Goal: Task Accomplishment & Management: Complete application form

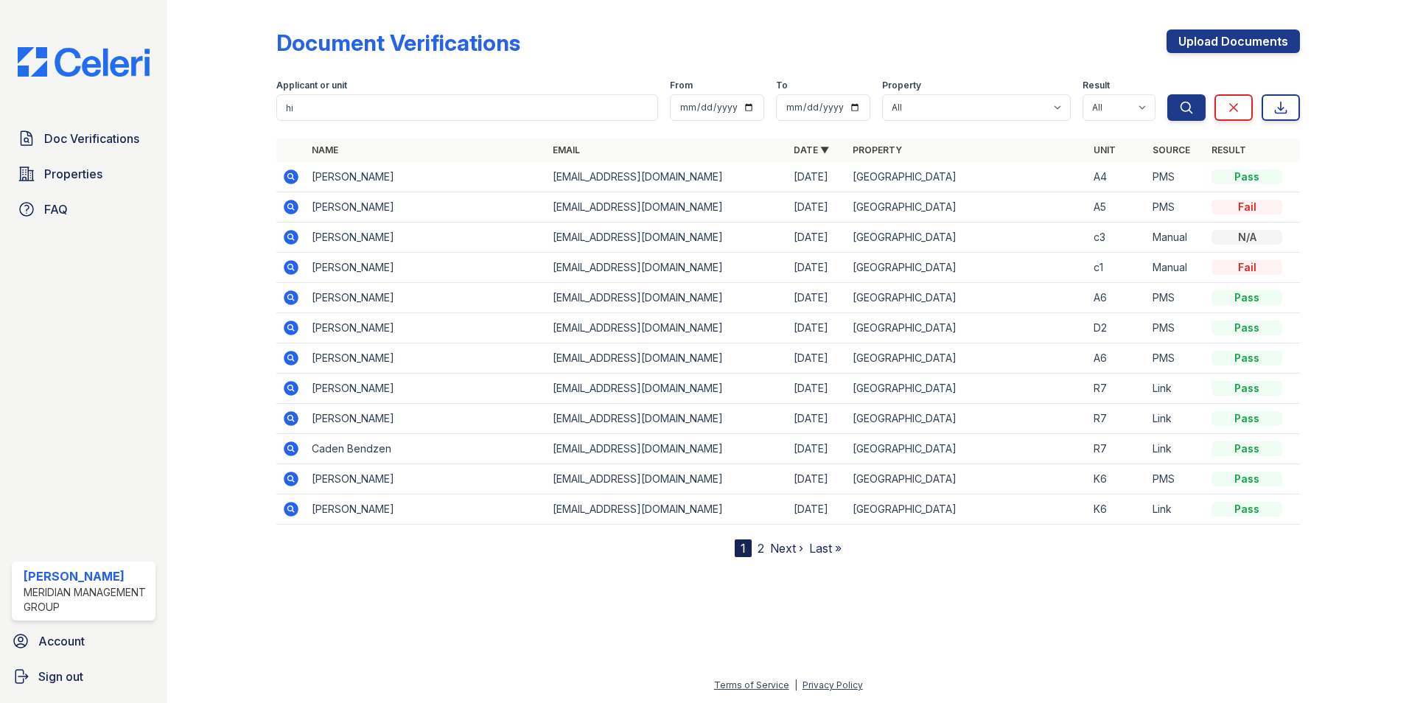
type input "h"
click at [565, 586] on div at bounding box center [788, 629] width 1194 height 96
click at [1096, 9] on div "Document Verifications Upload Documents Filter Applicant or unit From To Proper…" at bounding box center [787, 281] width 1023 height 551
click at [1216, 42] on link "Upload Documents" at bounding box center [1232, 41] width 133 height 24
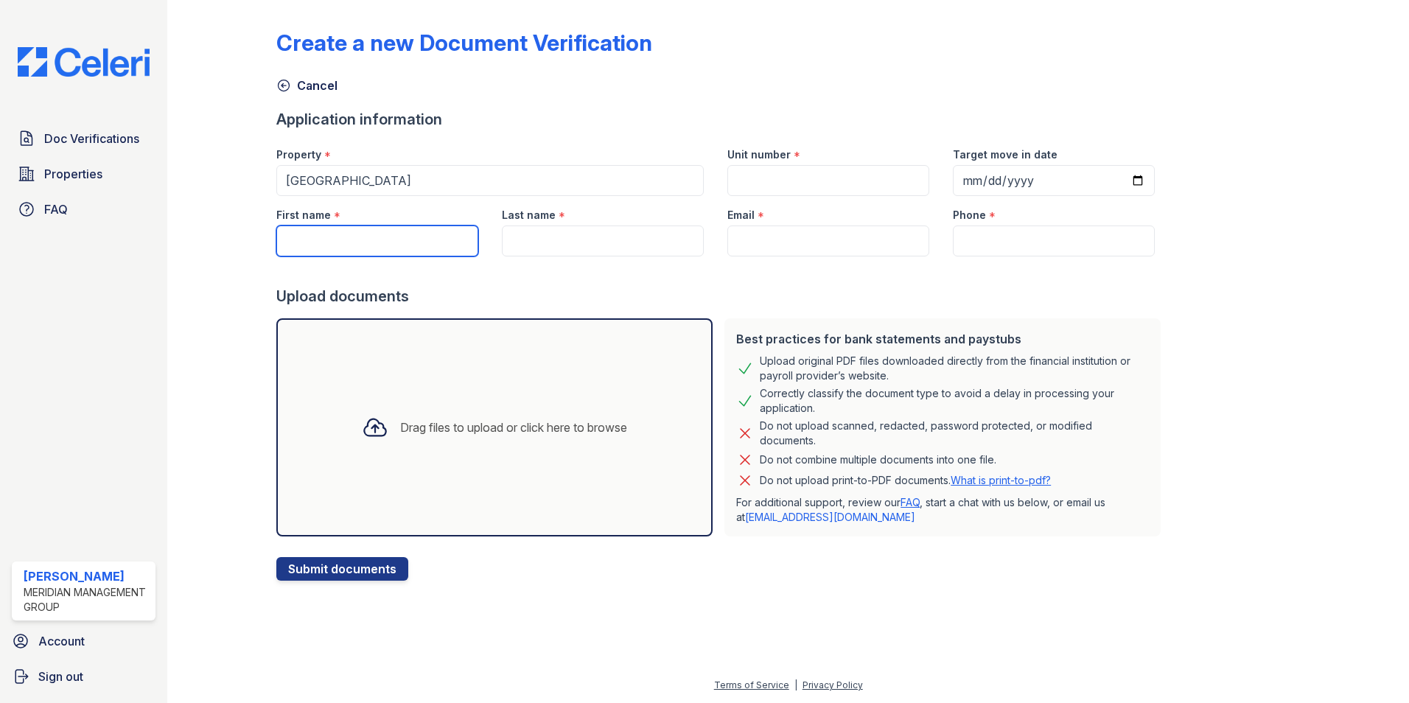
drag, startPoint x: 396, startPoint y: 239, endPoint x: 396, endPoint y: 231, distance: 8.1
click at [396, 234] on input "First name" at bounding box center [377, 240] width 202 height 31
type input "[PERSON_NAME]"
type input "2294831453"
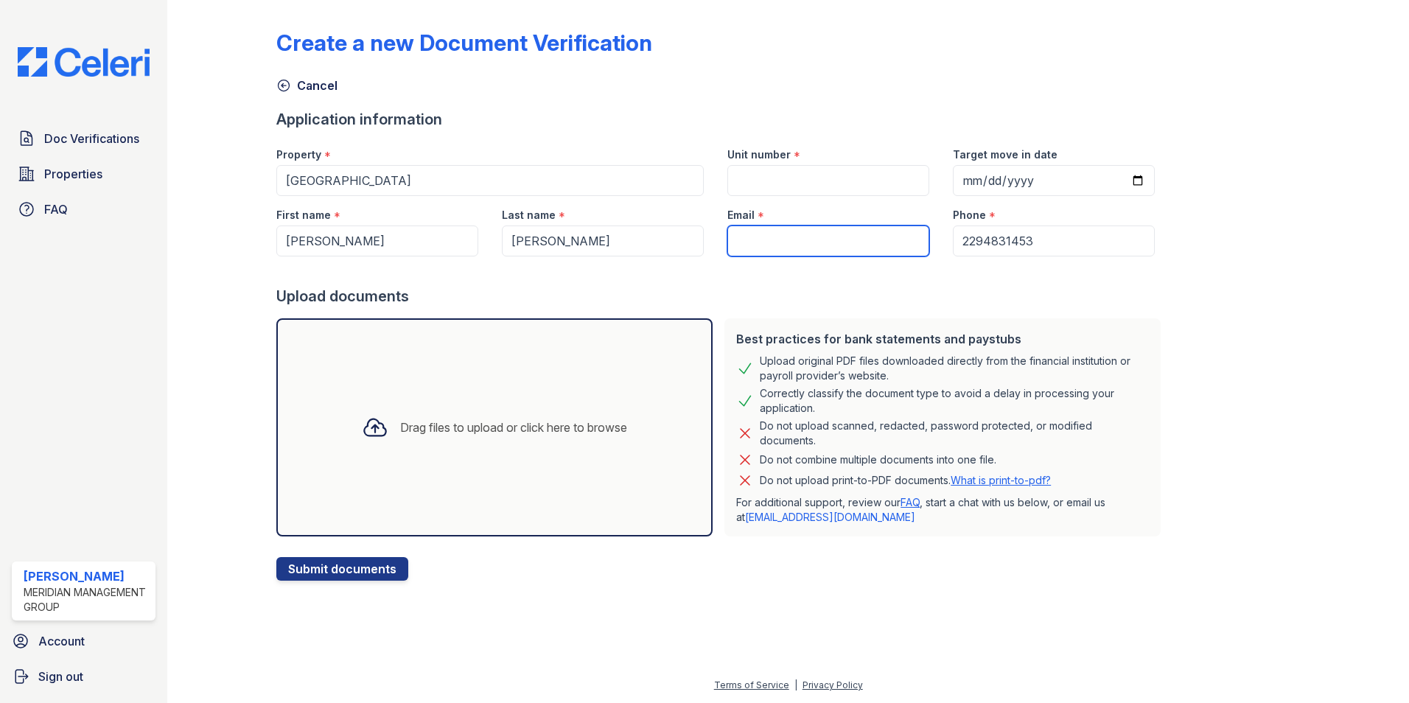
click at [776, 251] on input "Email" at bounding box center [828, 240] width 202 height 31
type input "[PERSON_NAME][EMAIL_ADDRESS][PERSON_NAME][DOMAIN_NAME]"
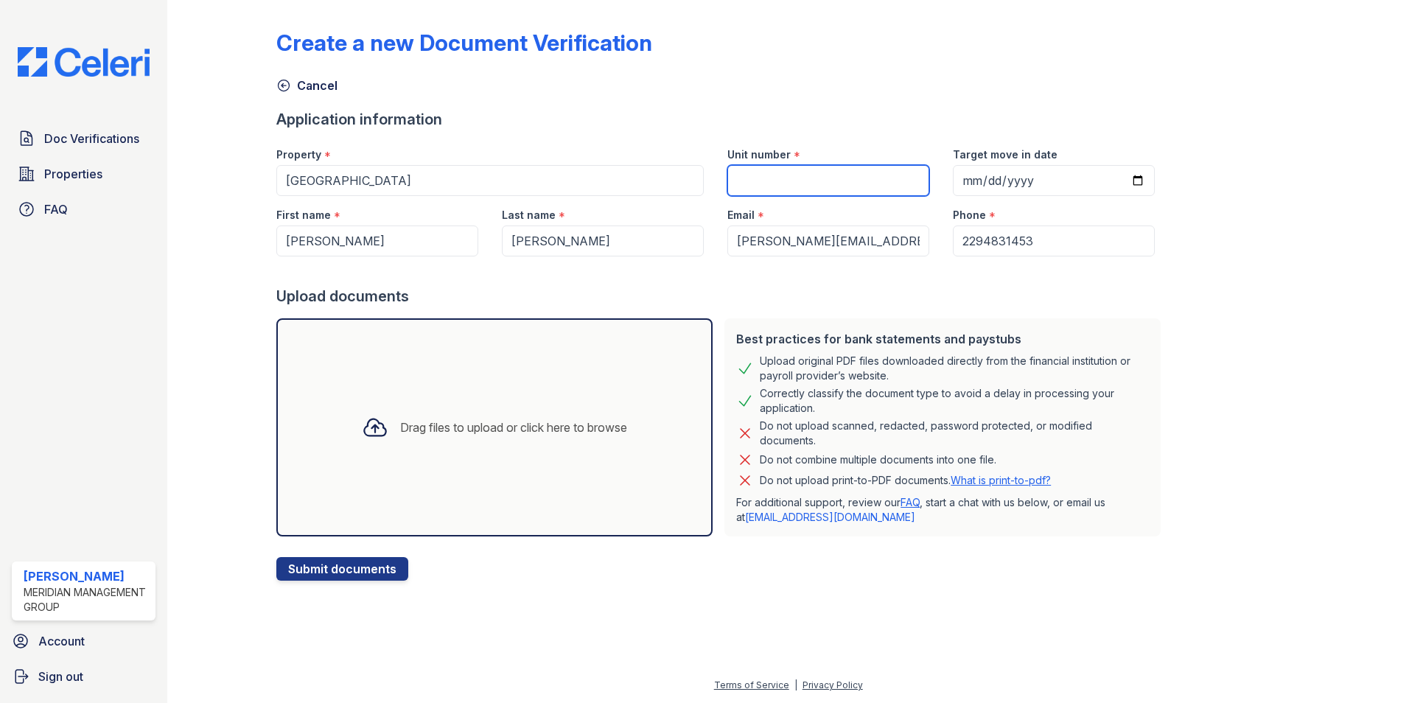
click at [806, 181] on input "Unit number" at bounding box center [828, 180] width 202 height 31
type input "A7"
click at [488, 430] on div "Drag files to upload or click here to browse" at bounding box center [513, 427] width 227 height 18
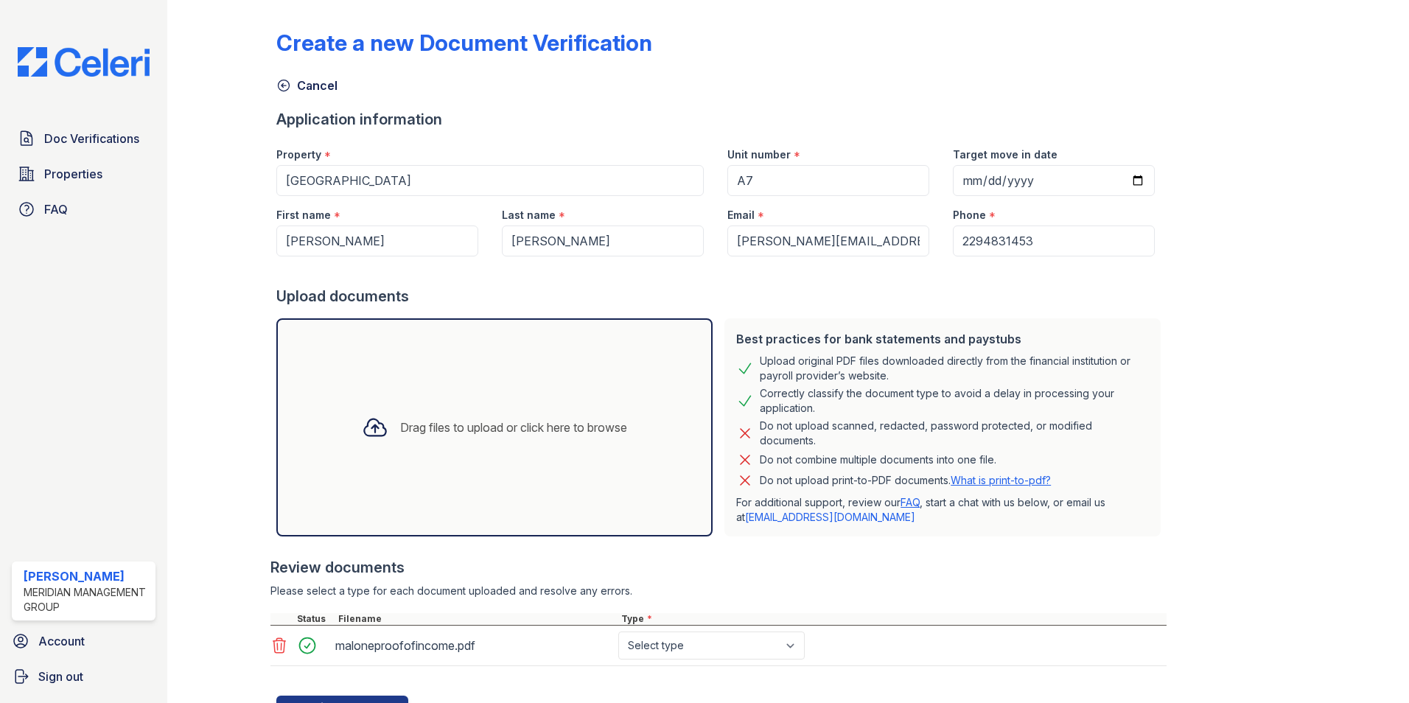
click at [475, 429] on div "Drag files to upload or click here to browse" at bounding box center [513, 427] width 227 height 18
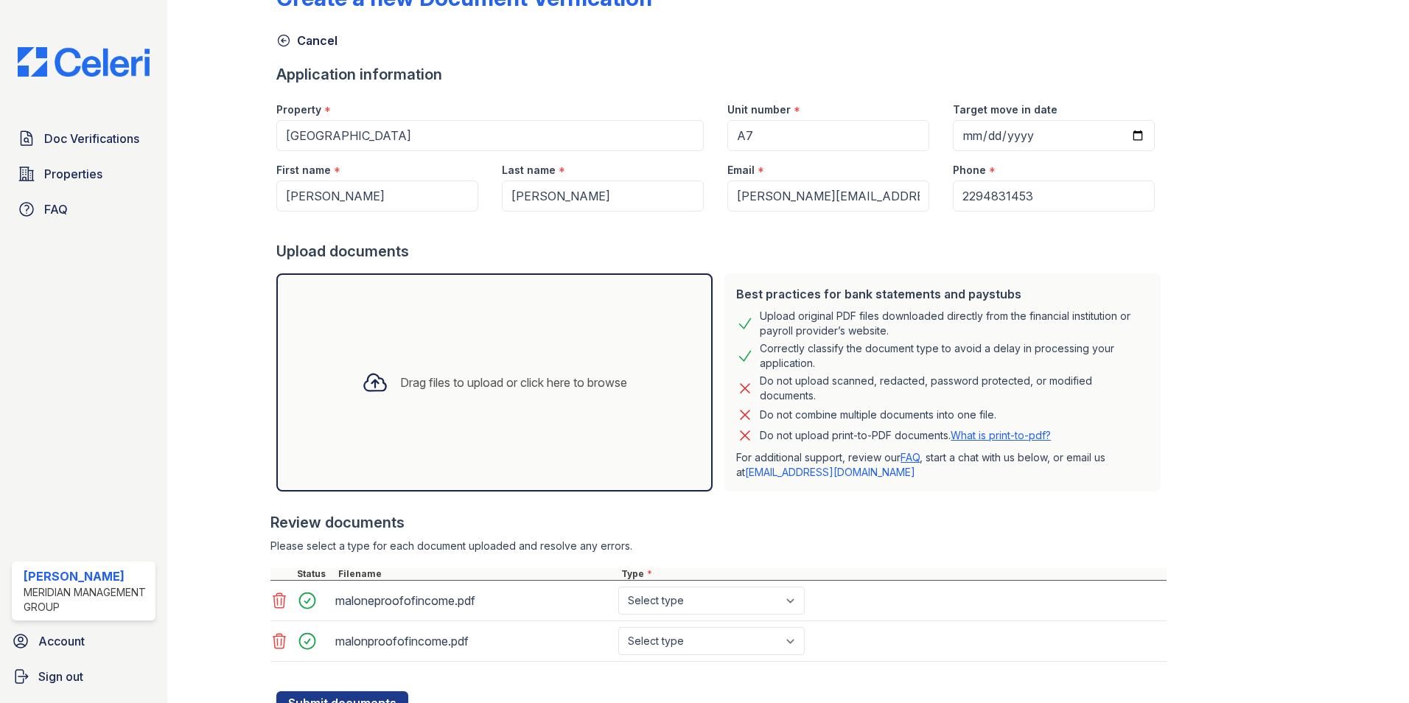
scroll to position [107, 0]
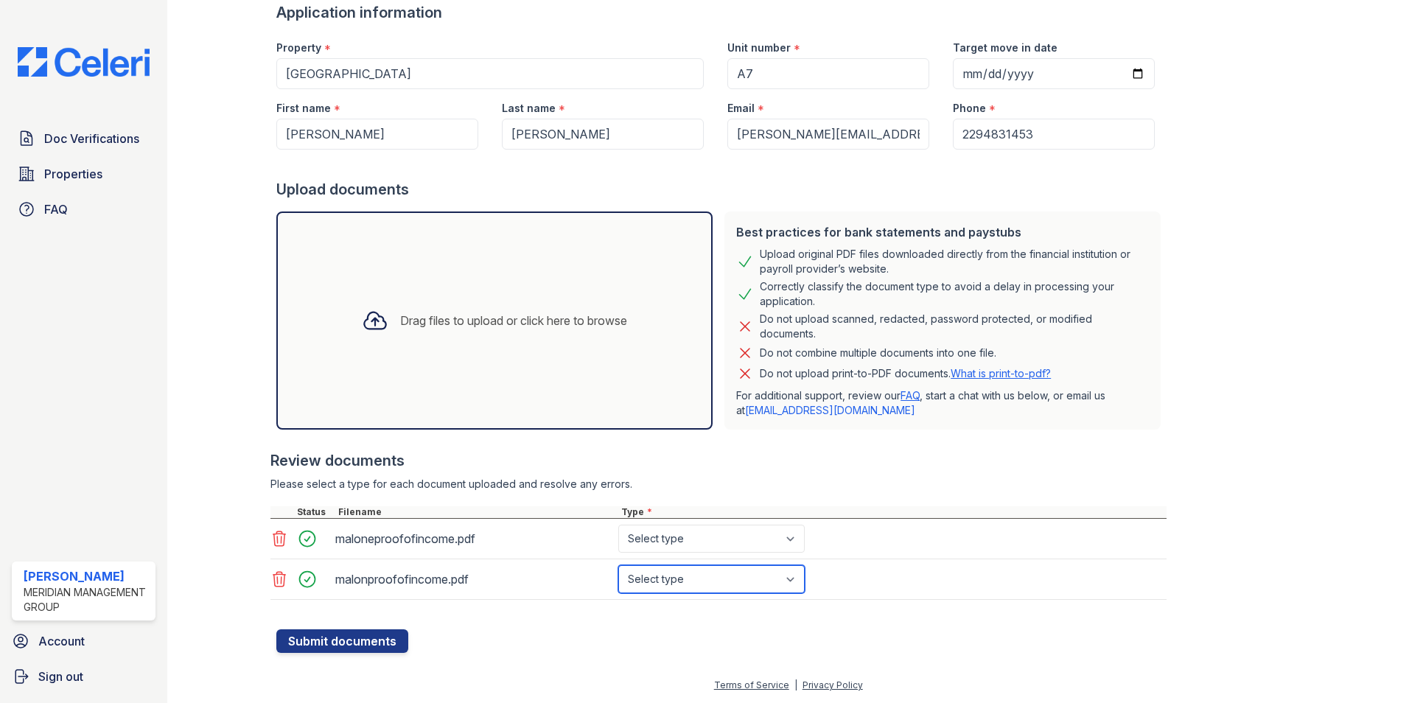
click at [735, 584] on select "Select type Paystub Bank Statement Offer Letter Tax Documents Benefit Award Let…" at bounding box center [711, 579] width 186 height 28
select select "other"
click at [618, 565] on select "Select type Paystub Bank Statement Offer Letter Tax Documents Benefit Award Let…" at bounding box center [711, 579] width 186 height 28
click at [718, 579] on select "Select type Paystub Bank Statement Offer Letter Tax Documents Benefit Award Let…" at bounding box center [711, 579] width 186 height 28
click at [618, 565] on select "Select type Paystub Bank Statement Offer Letter Tax Documents Benefit Award Let…" at bounding box center [711, 579] width 186 height 28
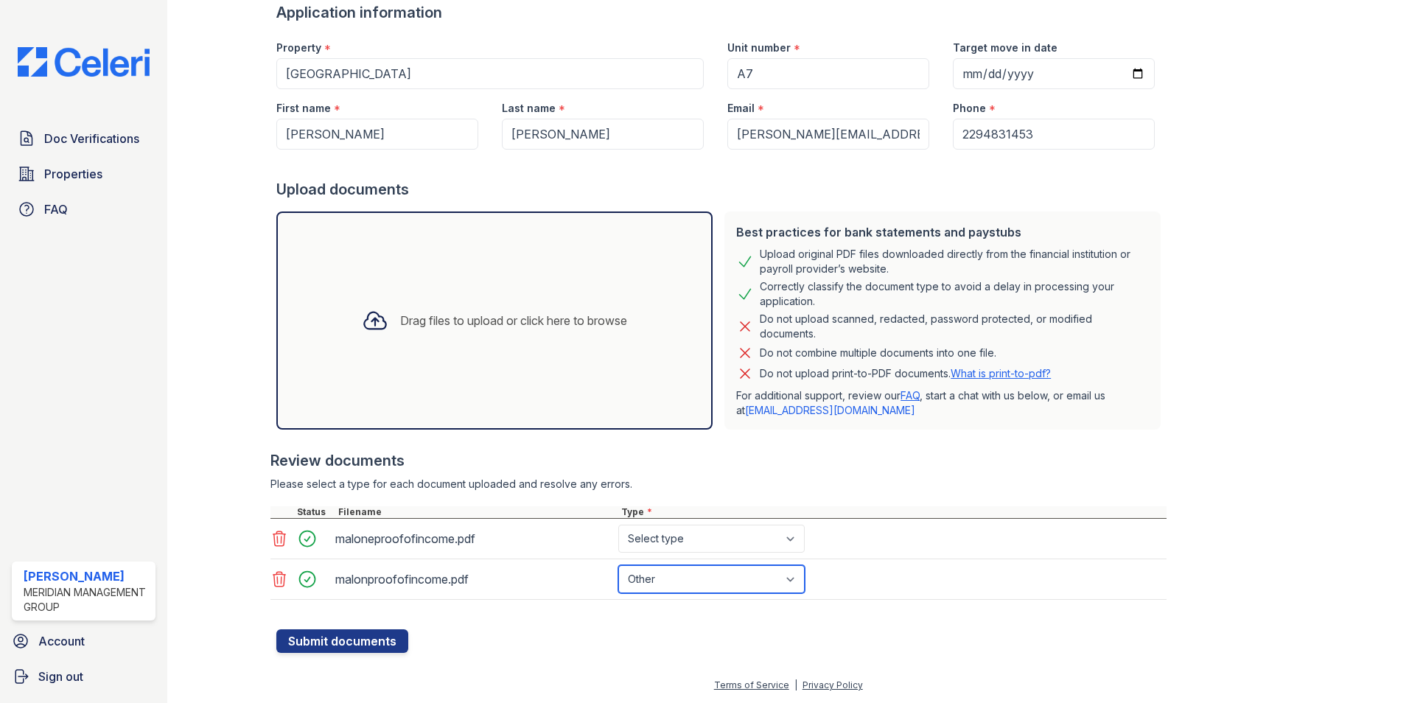
click at [715, 586] on select "Select type Paystub Bank Statement Offer Letter Tax Documents Benefit Award Let…" at bounding box center [711, 579] width 186 height 28
click at [827, 585] on div "malonproofofincome.pdf Select type Paystub Bank Statement Offer Letter Tax Docu…" at bounding box center [718, 579] width 896 height 41
click at [781, 536] on select "Select type Paystub Bank Statement Offer Letter Tax Documents Benefit Award Let…" at bounding box center [711, 539] width 186 height 28
select select "other"
click at [618, 525] on select "Select type Paystub Bank Statement Offer Letter Tax Documents Benefit Award Let…" at bounding box center [711, 539] width 186 height 28
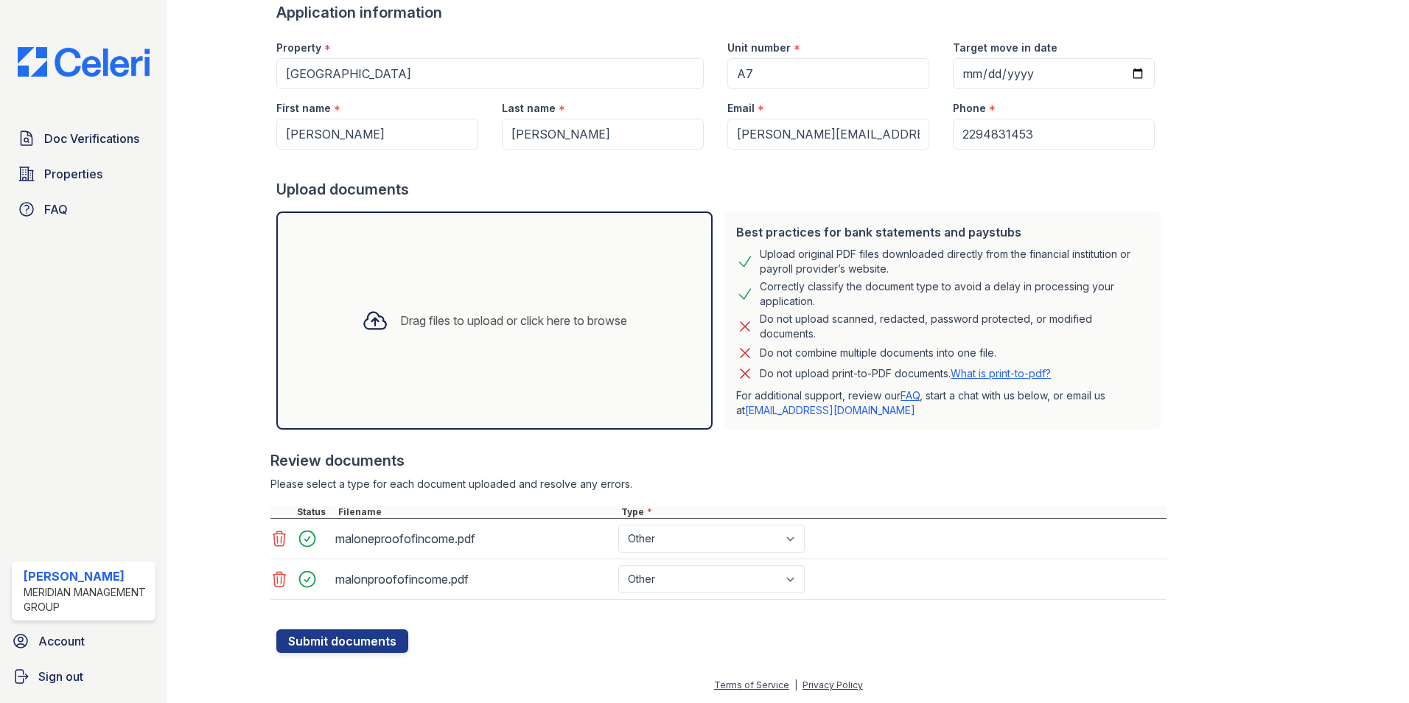
click at [766, 626] on div at bounding box center [721, 621] width 890 height 15
click at [348, 640] on button "Submit documents" at bounding box center [342, 641] width 132 height 24
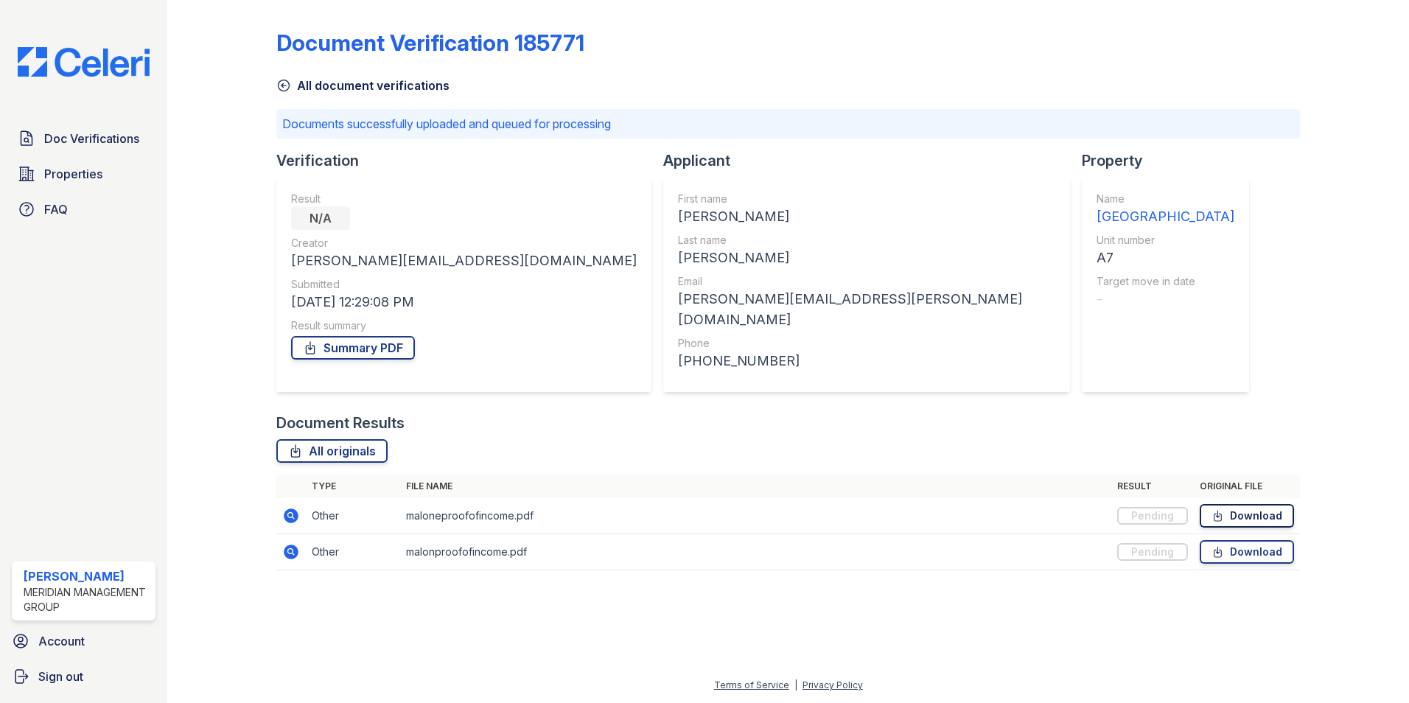
click at [1272, 505] on link "Download" at bounding box center [1246, 516] width 94 height 24
click at [833, 486] on th "File name" at bounding box center [755, 486] width 711 height 24
click at [368, 444] on link "All originals" at bounding box center [331, 451] width 111 height 24
click at [376, 351] on link "Summary PDF" at bounding box center [353, 348] width 124 height 24
click at [285, 85] on icon at bounding box center [283, 85] width 15 height 15
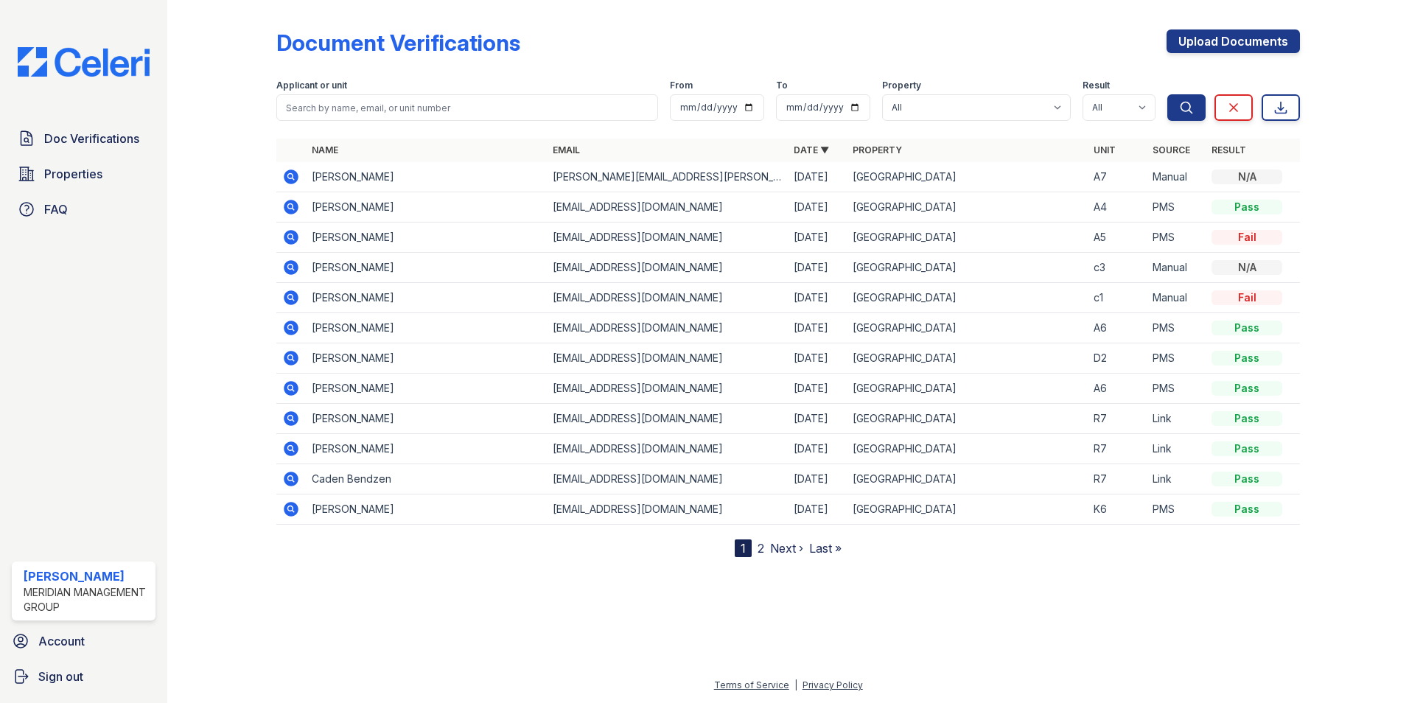
click at [1259, 183] on div "N/A" at bounding box center [1246, 176] width 71 height 15
click at [295, 179] on icon at bounding box center [291, 176] width 15 height 15
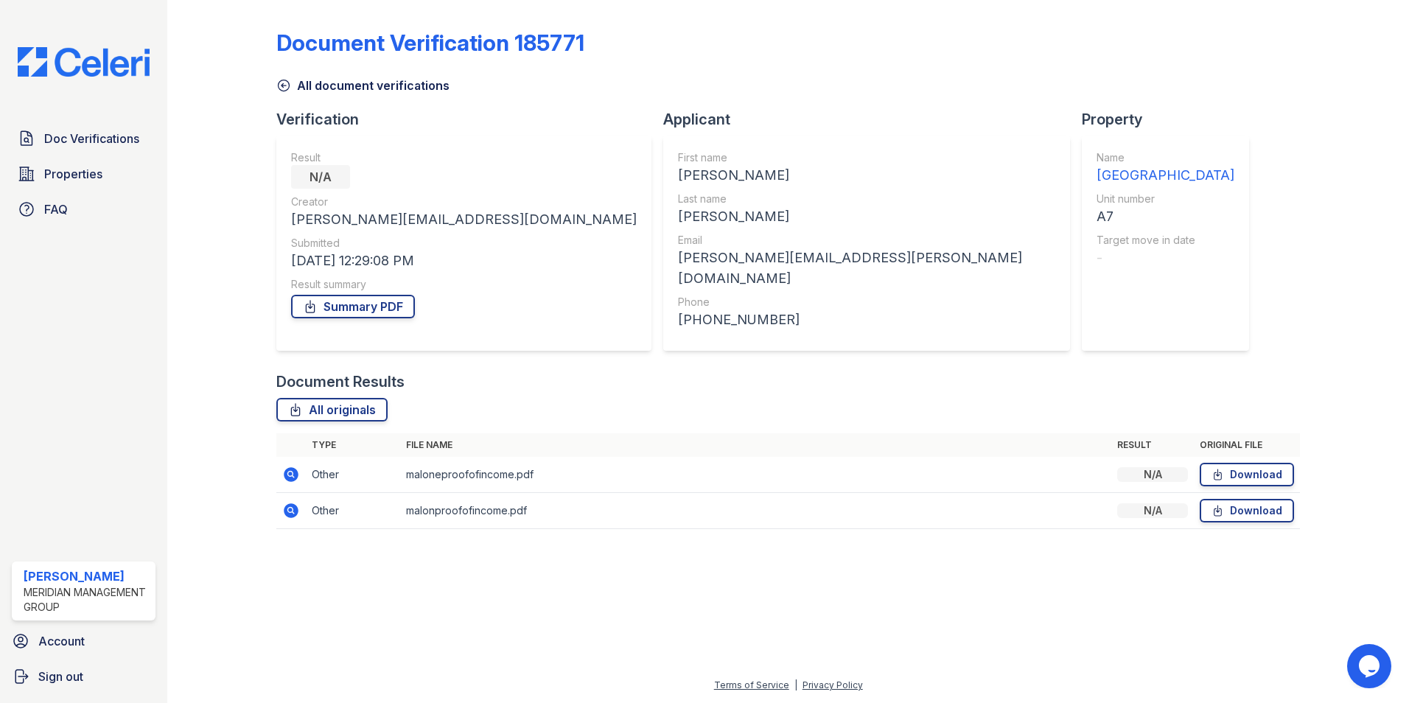
click at [291, 472] on icon at bounding box center [290, 474] width 4 height 4
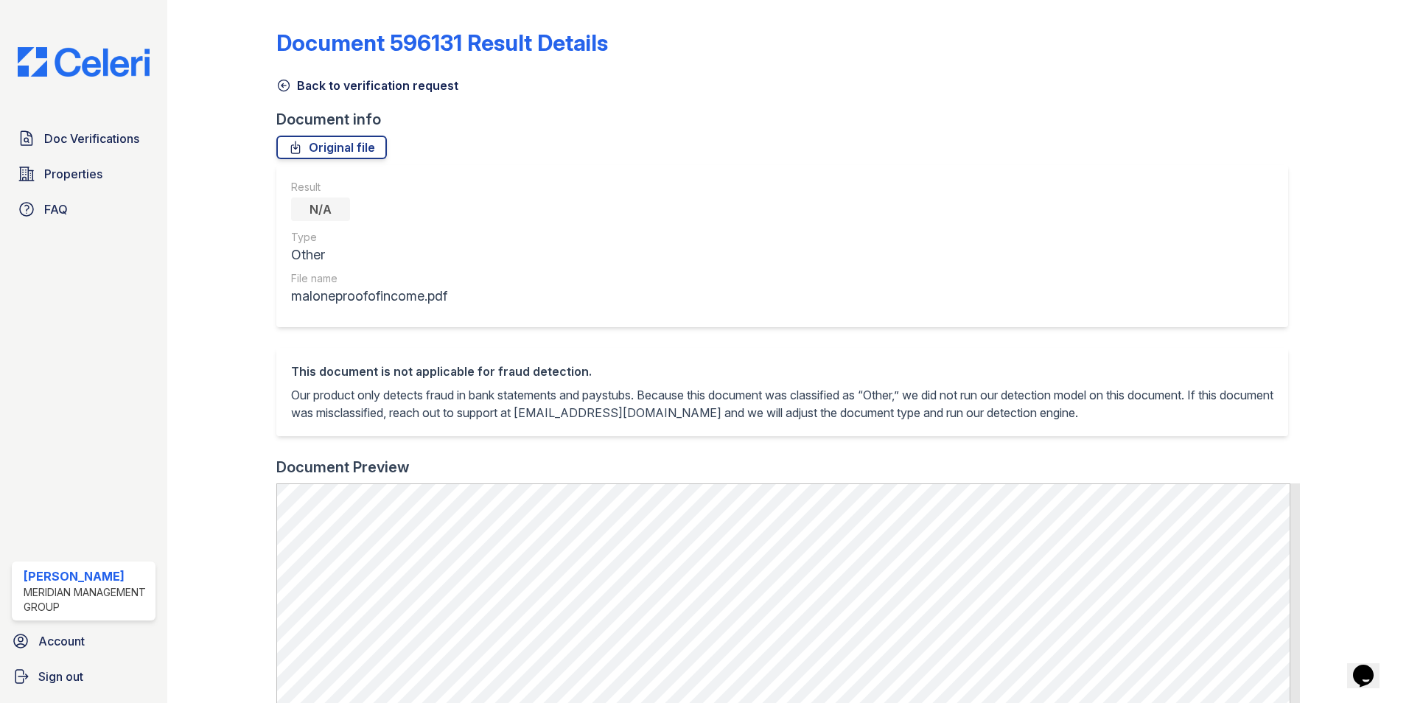
click at [285, 84] on icon at bounding box center [283, 85] width 15 height 15
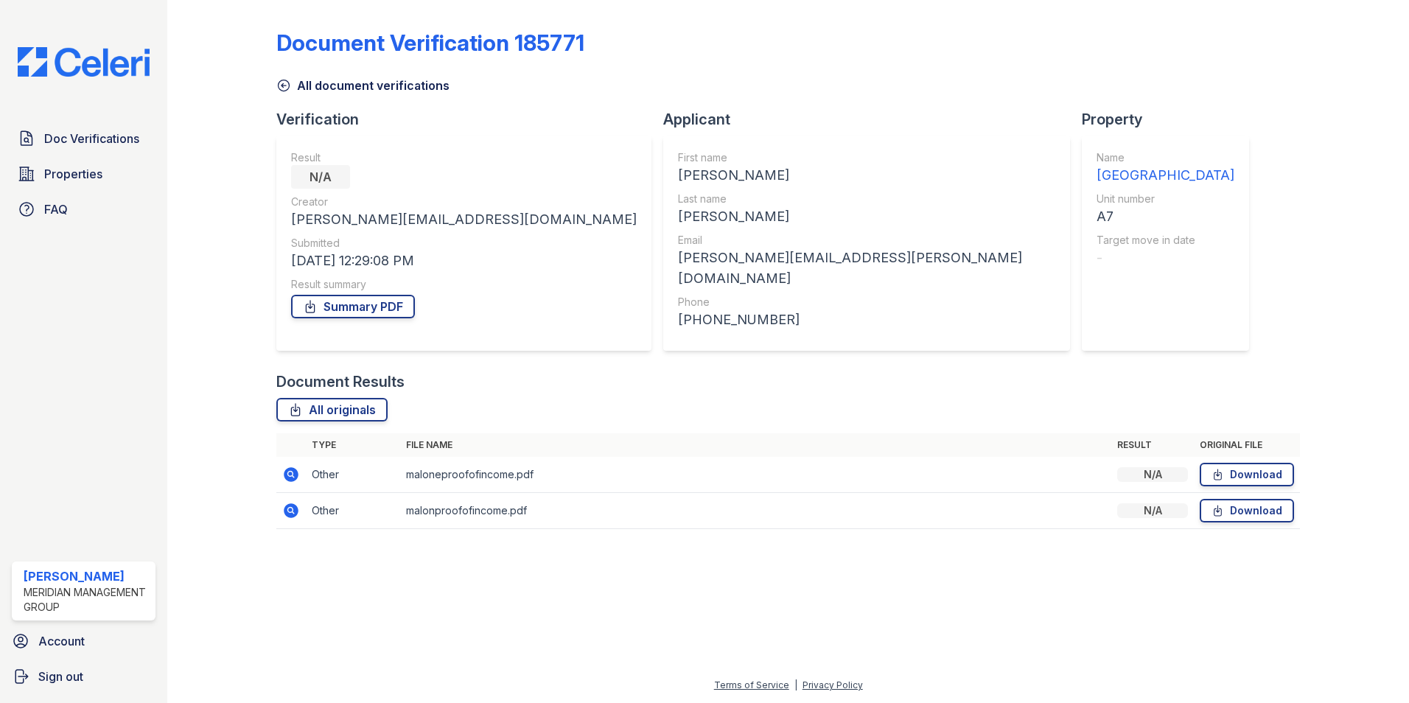
click at [287, 467] on icon at bounding box center [291, 474] width 15 height 15
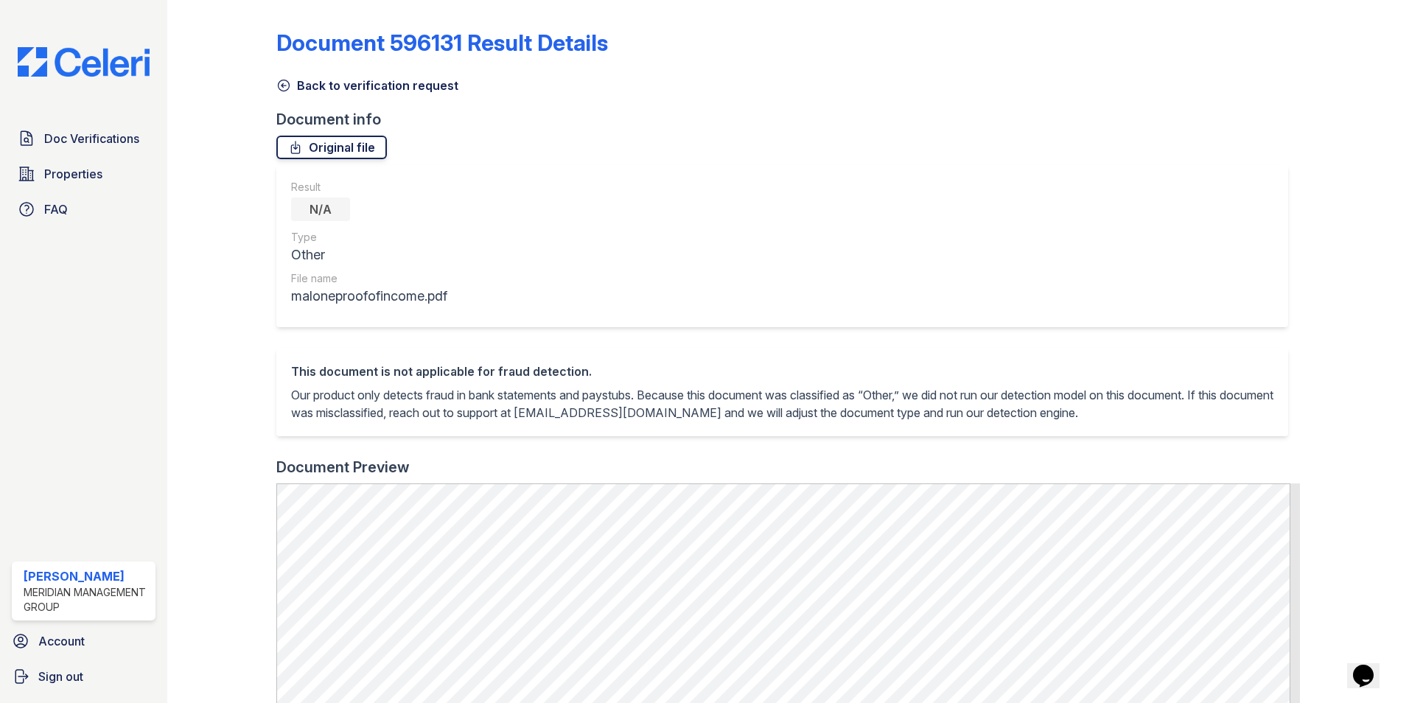
click at [331, 145] on link "Original file" at bounding box center [331, 148] width 111 height 24
click at [284, 83] on icon at bounding box center [283, 85] width 15 height 15
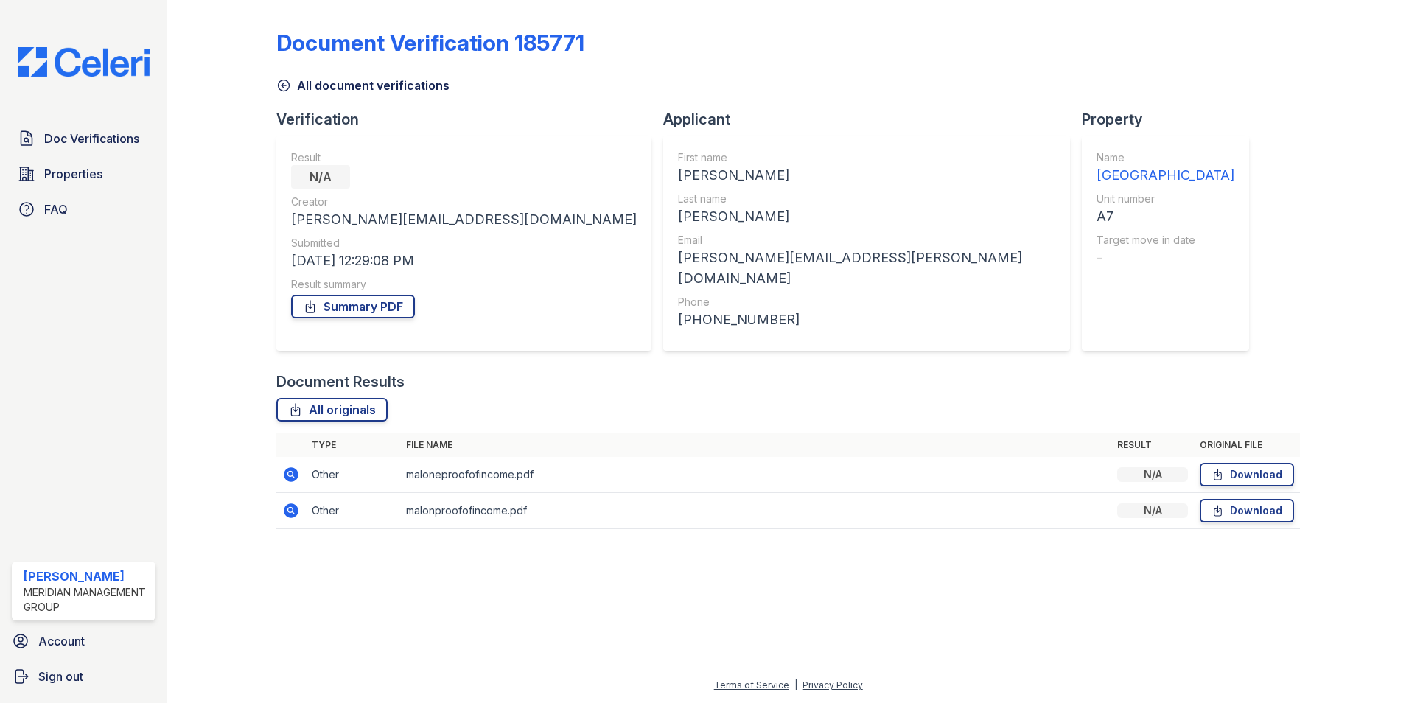
click at [284, 89] on icon at bounding box center [283, 85] width 15 height 15
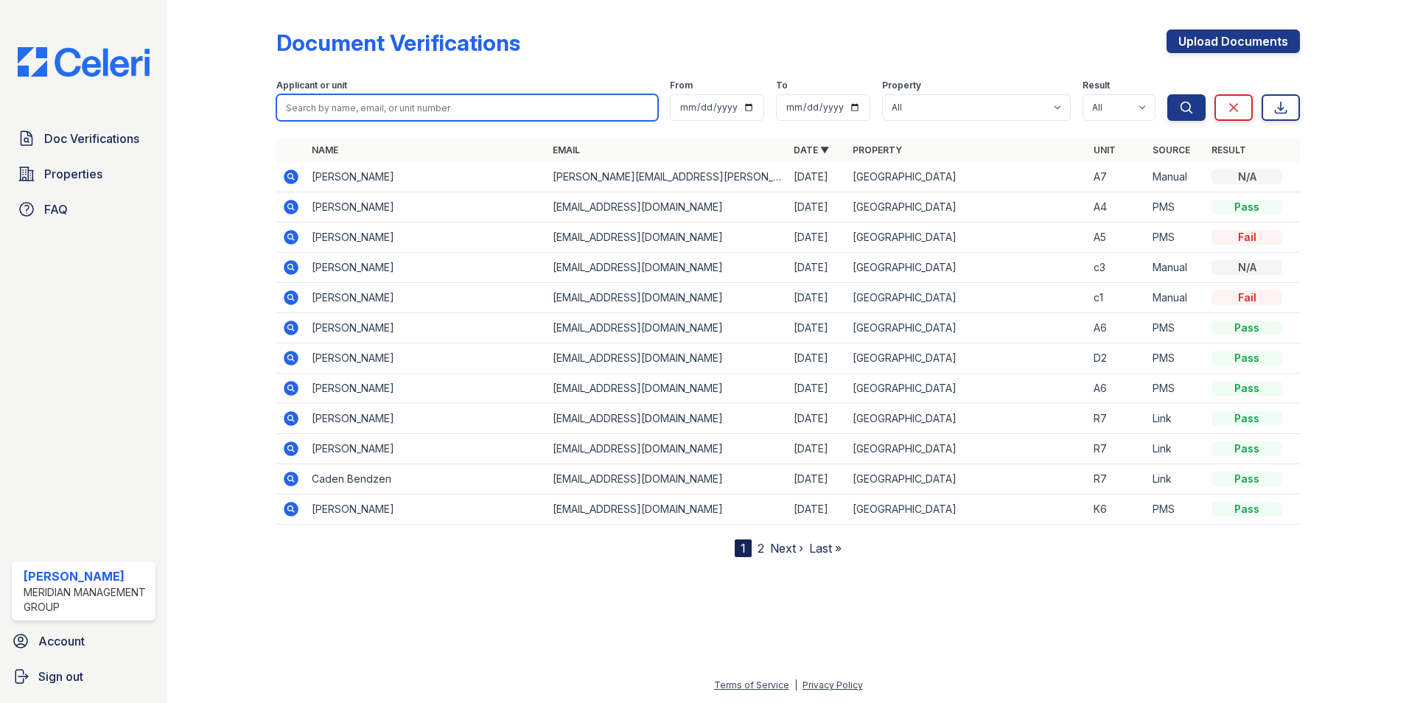
click at [374, 104] on input "search" at bounding box center [467, 107] width 382 height 27
type input "HI"
click at [379, 177] on td "[PERSON_NAME]" at bounding box center [426, 177] width 241 height 30
click at [338, 108] on input "HI" at bounding box center [467, 107] width 382 height 27
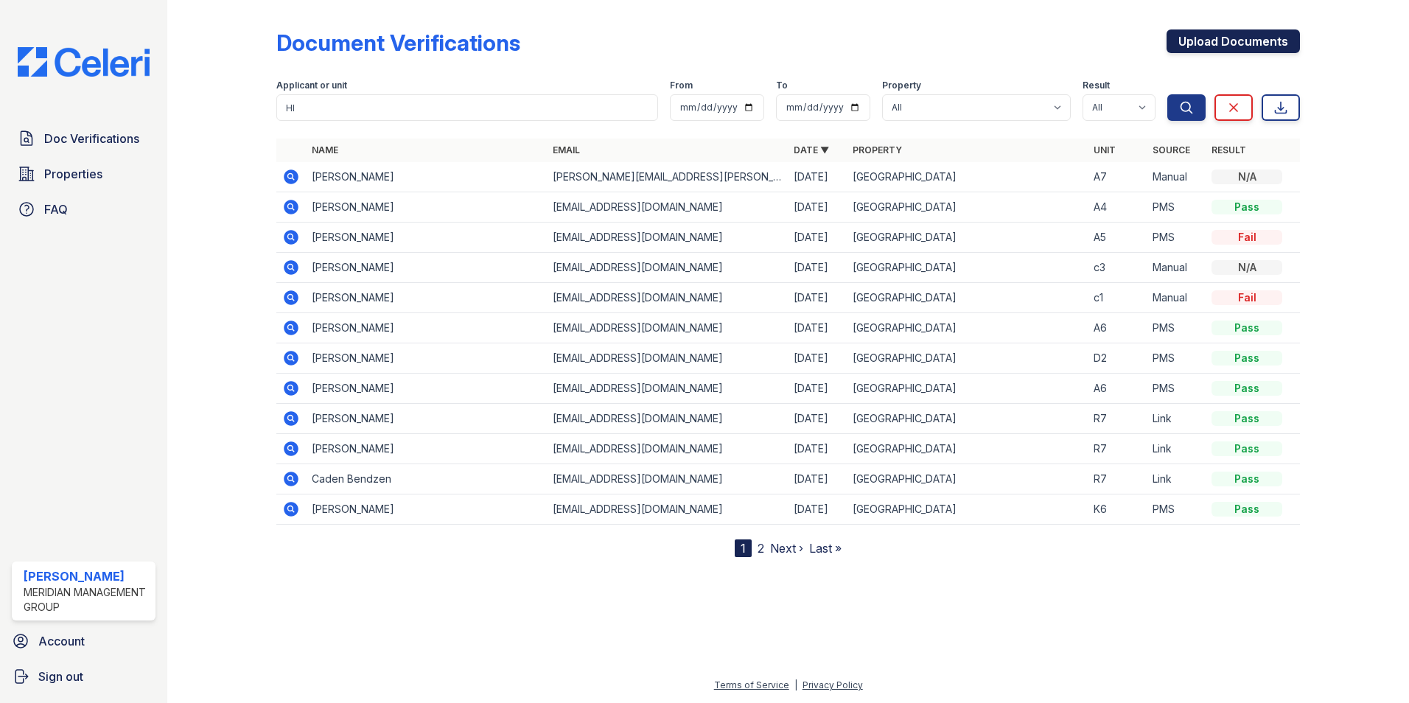
click at [1185, 45] on link "Upload Documents" at bounding box center [1232, 41] width 133 height 24
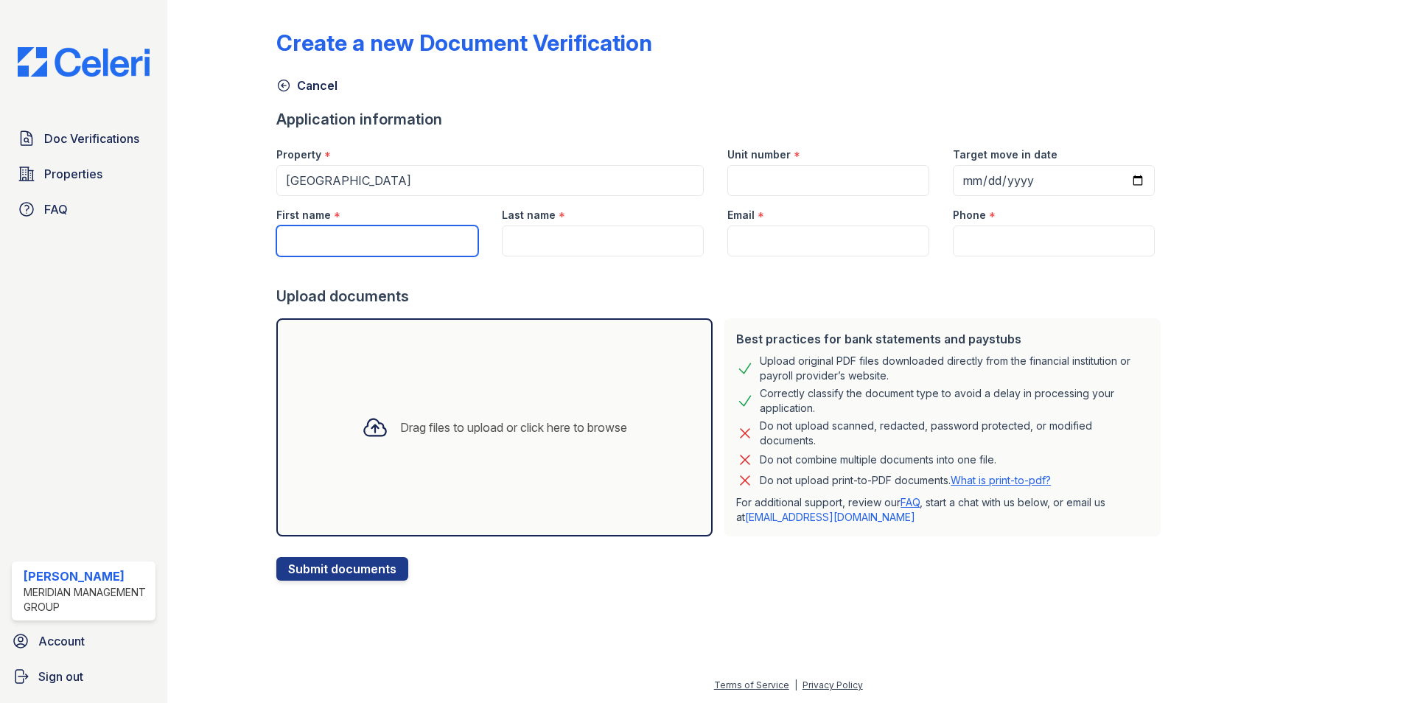
click at [306, 244] on input "First name" at bounding box center [377, 240] width 202 height 31
type input "[PERSON_NAME]"
type input "A7"
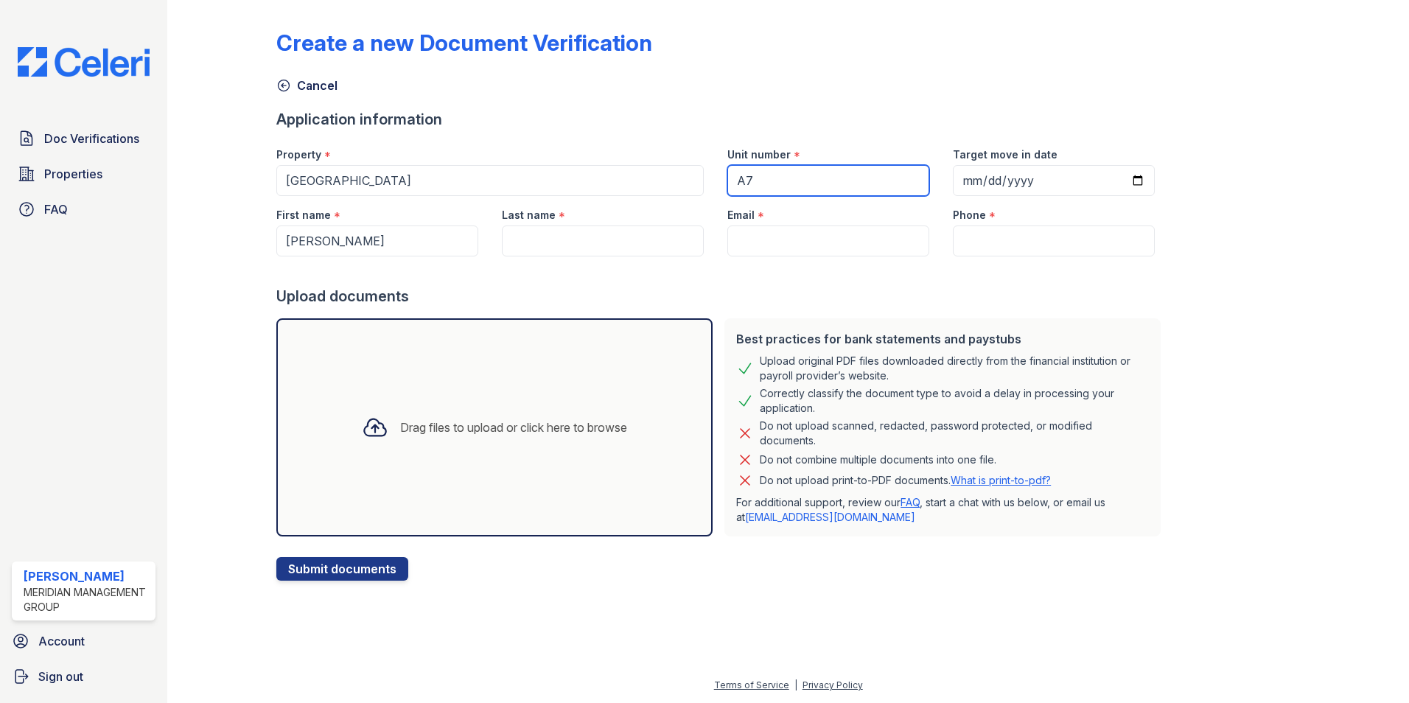
type input "[PERSON_NAME]"
type input "[PERSON_NAME][EMAIL_ADDRESS][PERSON_NAME][DOMAIN_NAME]"
type input "2294831453"
click at [472, 430] on div "Drag files to upload or click here to browse" at bounding box center [513, 427] width 227 height 18
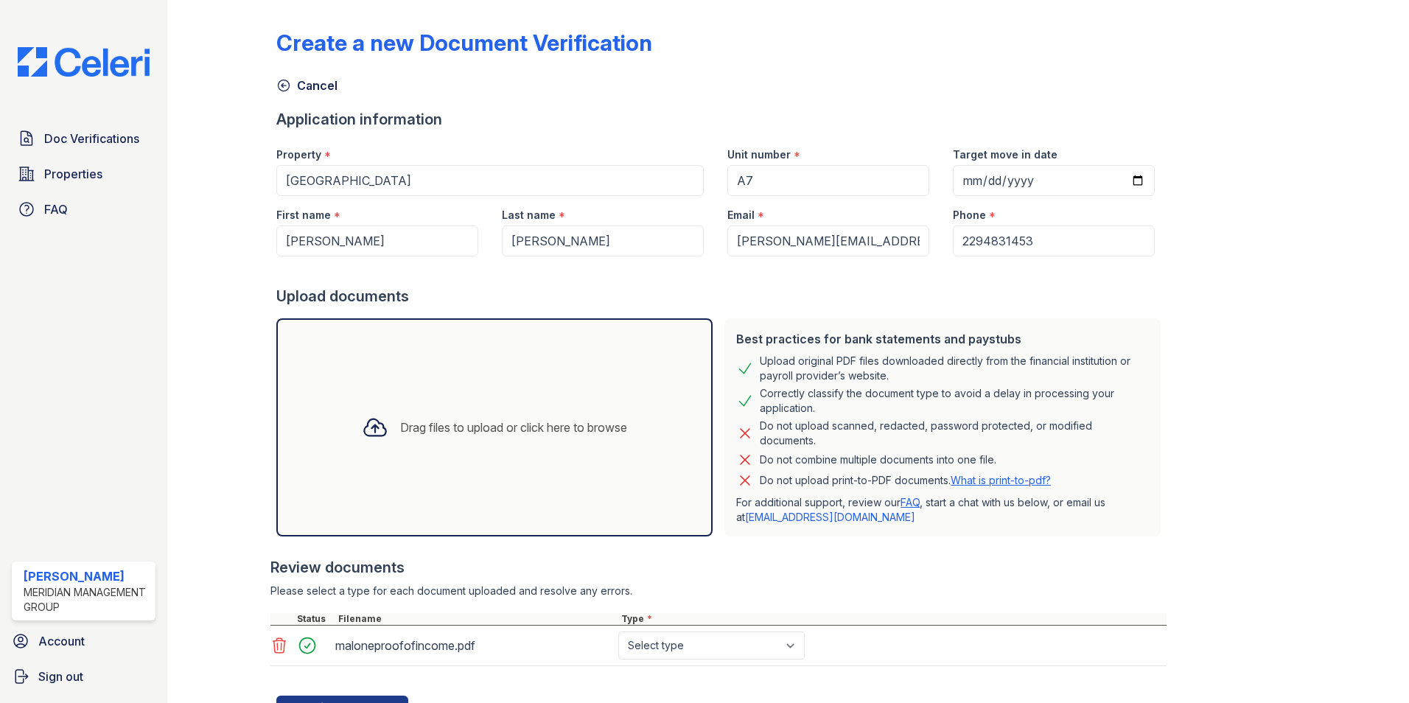
click at [430, 427] on div "Drag files to upload or click here to browse" at bounding box center [513, 427] width 227 height 18
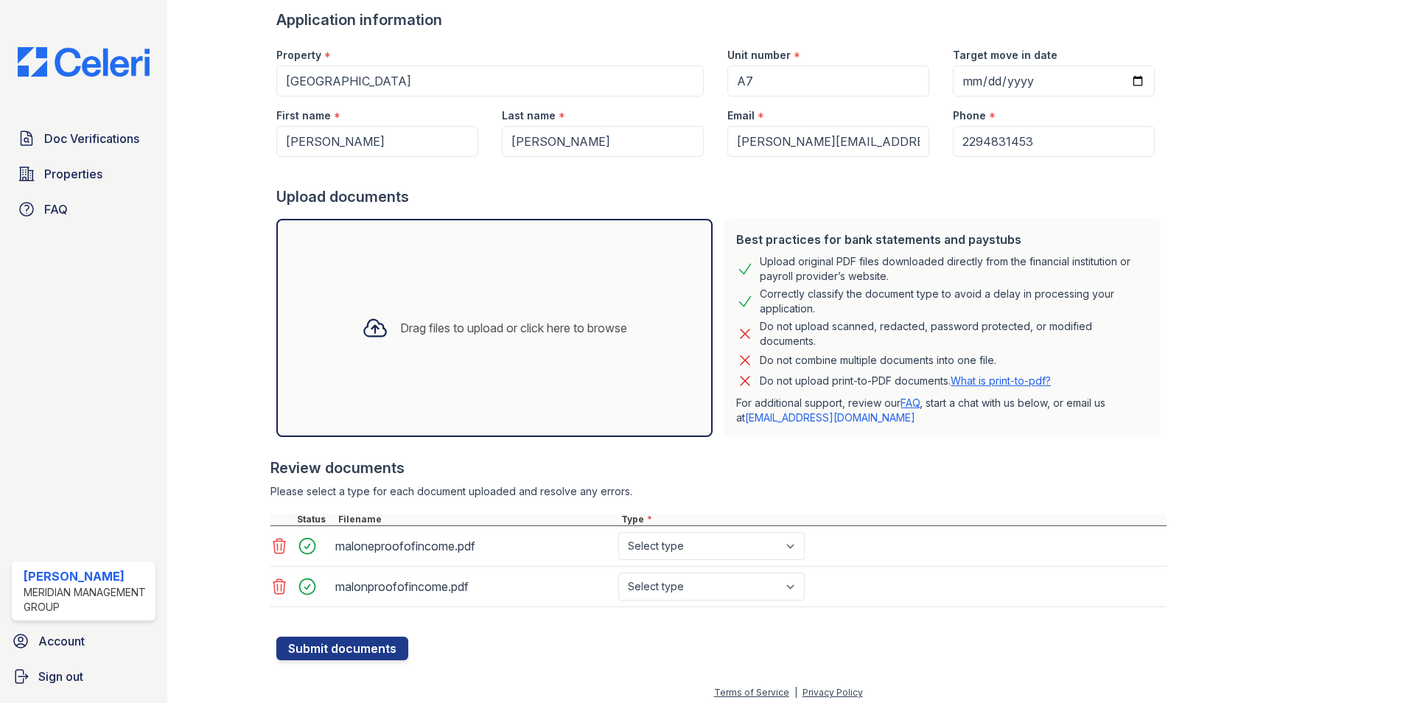
scroll to position [107, 0]
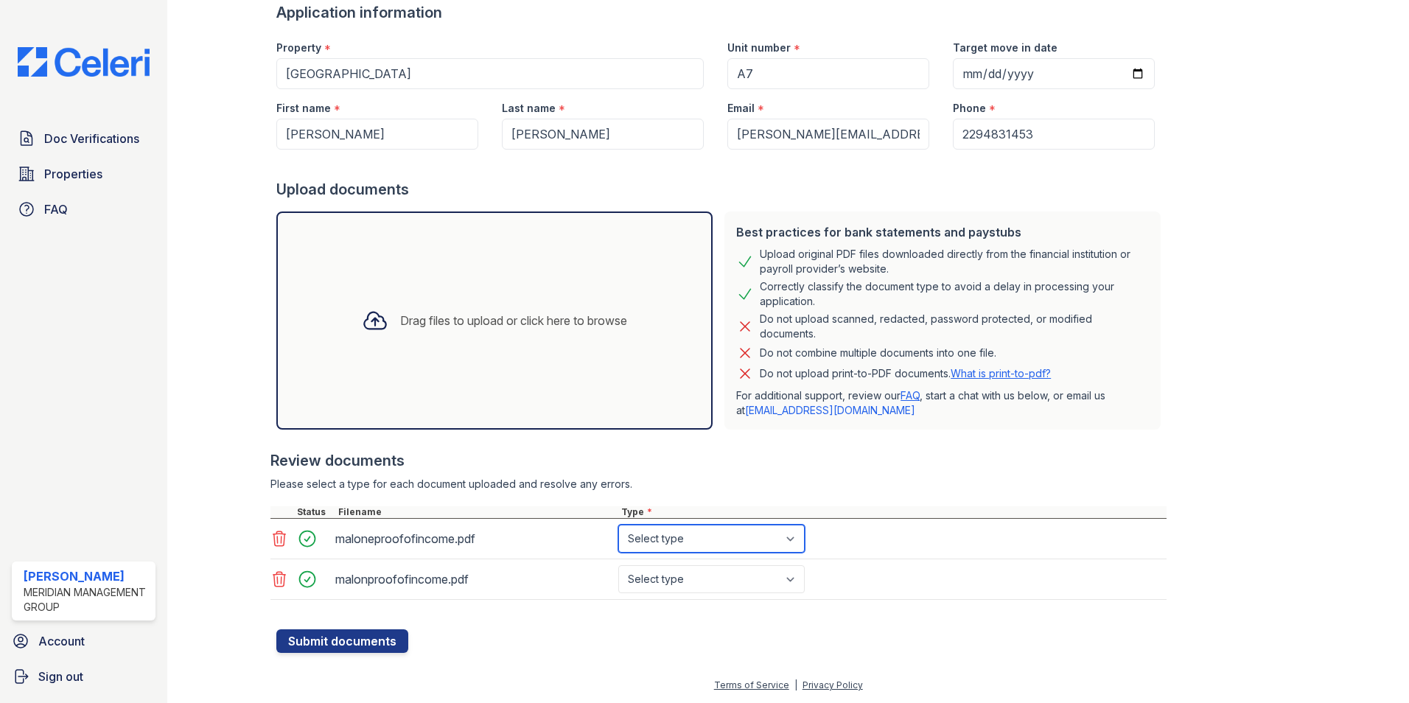
click at [773, 542] on select "Select type Paystub Bank Statement Offer Letter Tax Documents Benefit Award Let…" at bounding box center [711, 539] width 186 height 28
click at [798, 542] on select "Select type Paystub Bank Statement Offer Letter Tax Documents Benefit Award Let…" at bounding box center [711, 539] width 186 height 28
click at [799, 582] on select "Select type Paystub Bank Statement Offer Letter Tax Documents Benefit Award Let…" at bounding box center [711, 579] width 186 height 28
click at [618, 565] on select "Select type Paystub Bank Statement Offer Letter Tax Documents Benefit Award Let…" at bounding box center [711, 579] width 186 height 28
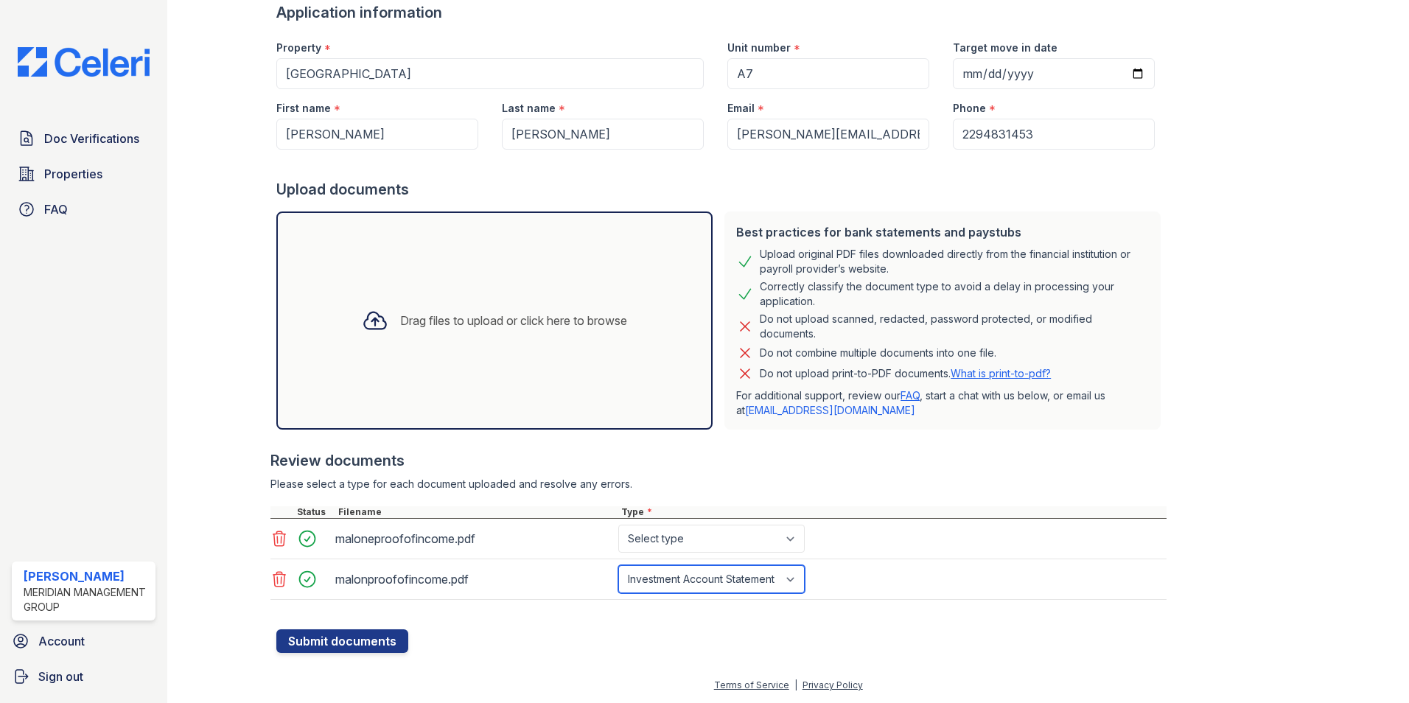
click at [797, 581] on select "Select type Paystub Bank Statement Offer Letter Tax Documents Benefit Award Let…" at bounding box center [711, 579] width 186 height 28
select select "benefit_award_letter"
click at [618, 565] on select "Select type Paystub Bank Statement Offer Letter Tax Documents Benefit Award Let…" at bounding box center [711, 579] width 186 height 28
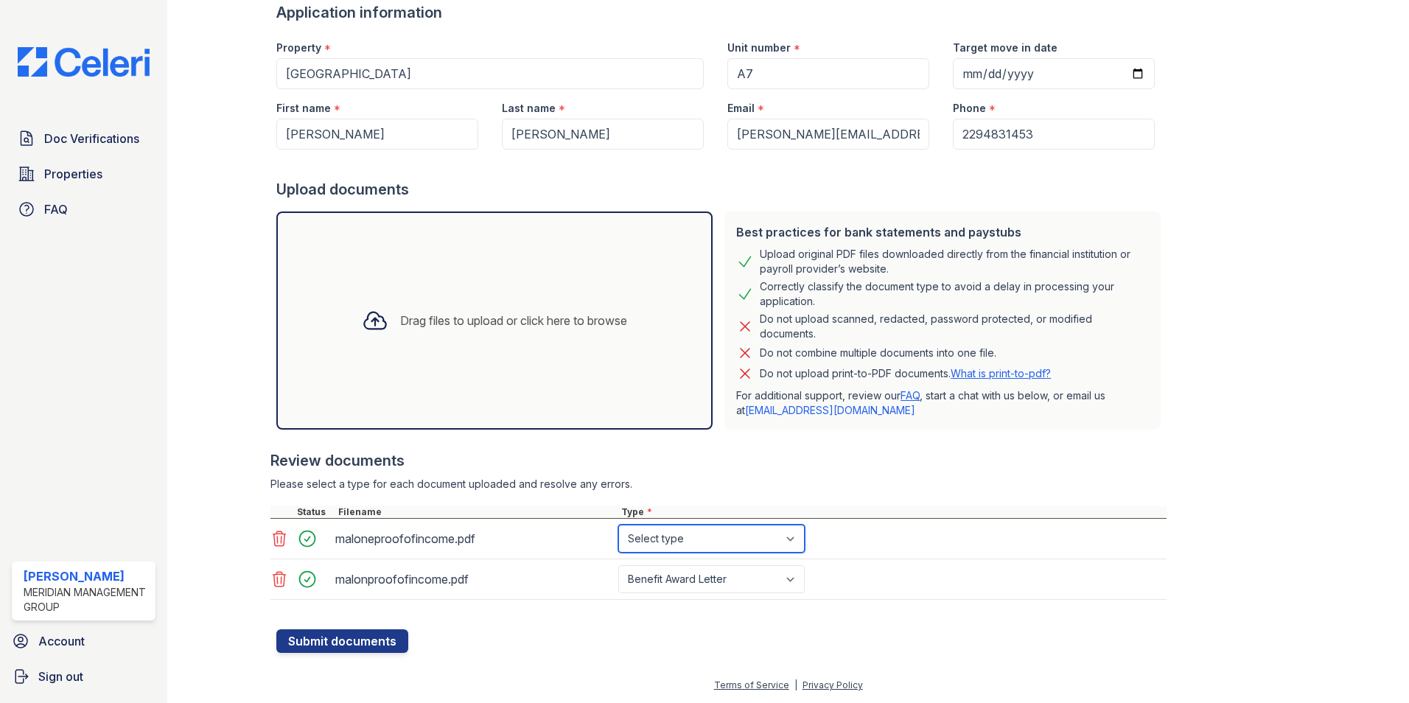
click at [782, 548] on select "Select type Paystub Bank Statement Offer Letter Tax Documents Benefit Award Let…" at bounding box center [711, 539] width 186 height 28
click at [618, 525] on select "Select type Paystub Bank Statement Offer Letter Tax Documents Benefit Award Let…" at bounding box center [711, 539] width 186 height 28
click at [774, 533] on select "Select type Paystub Bank Statement Offer Letter Tax Documents Benefit Award Let…" at bounding box center [711, 539] width 186 height 28
select select "benefit_award_letter"
click at [618, 525] on select "Select type Paystub Bank Statement Offer Letter Tax Documents Benefit Award Let…" at bounding box center [711, 539] width 186 height 28
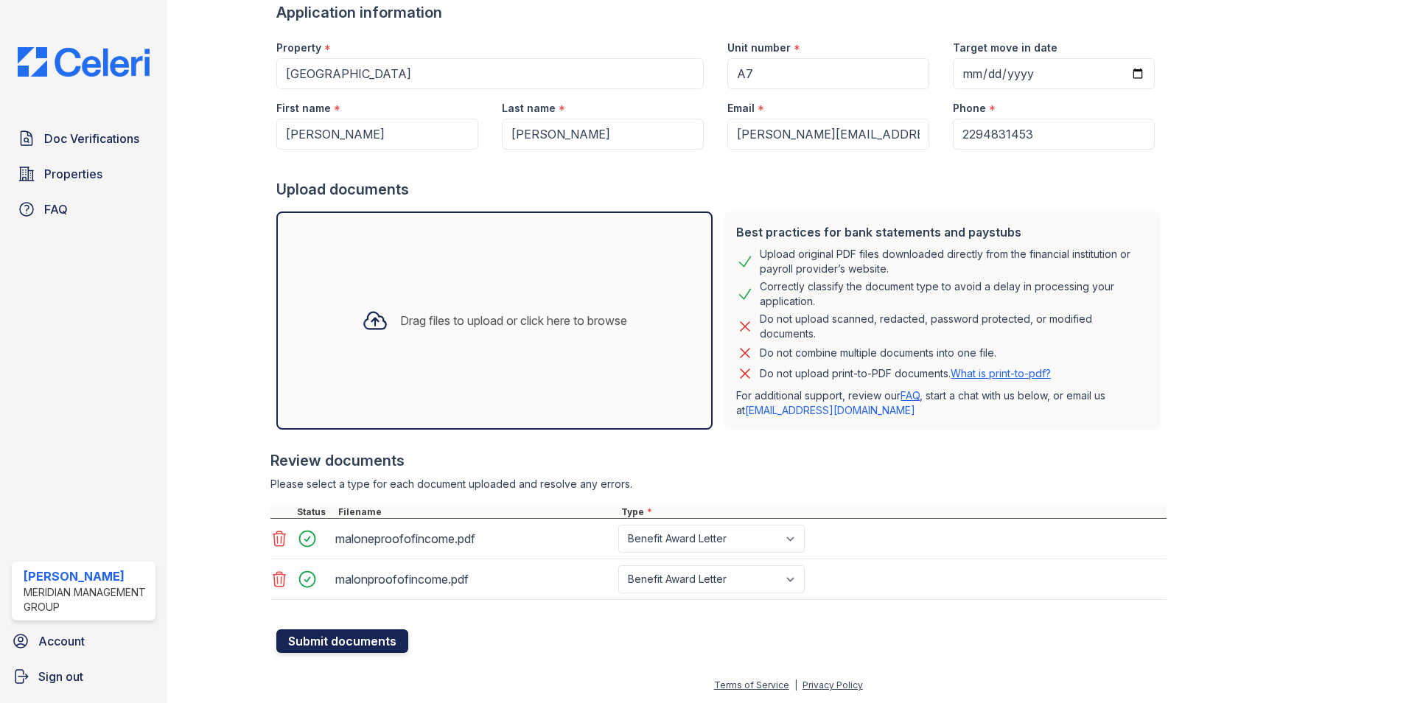
click at [364, 642] on button "Submit documents" at bounding box center [342, 641] width 132 height 24
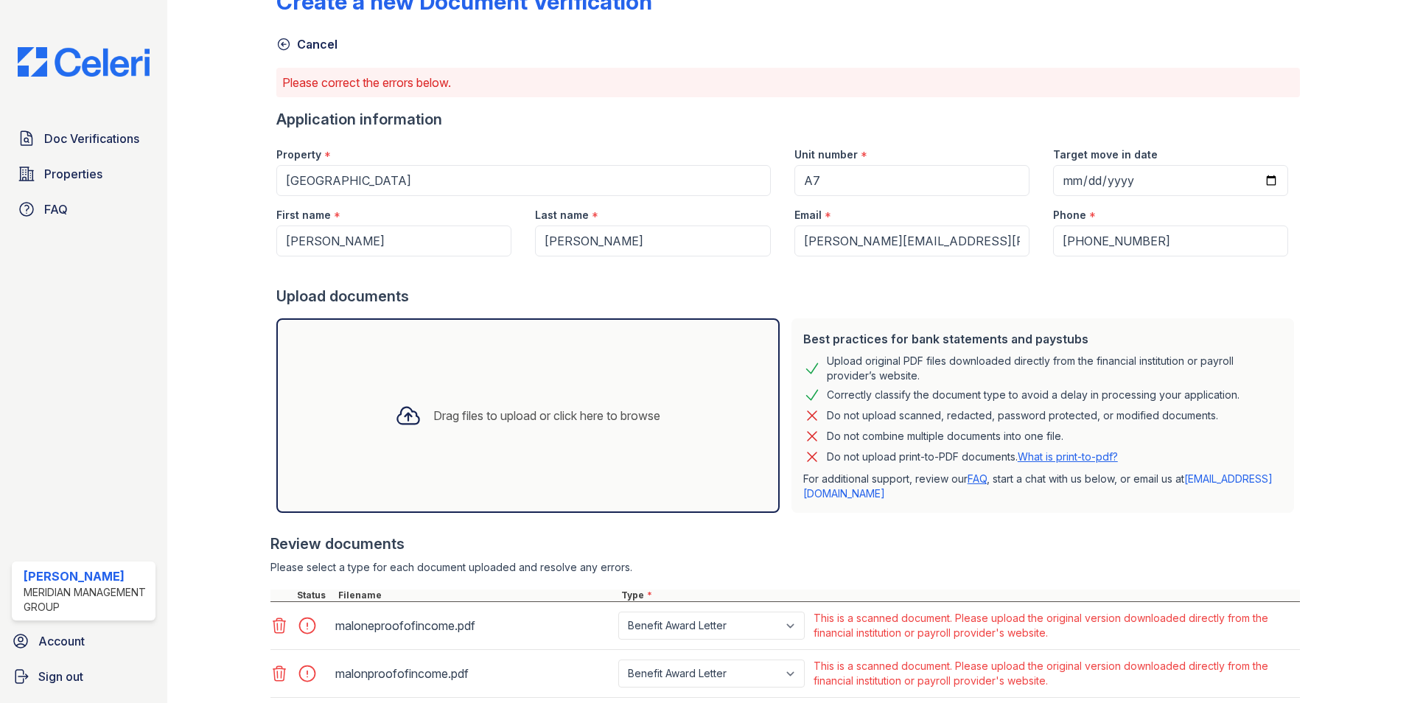
scroll to position [139, 0]
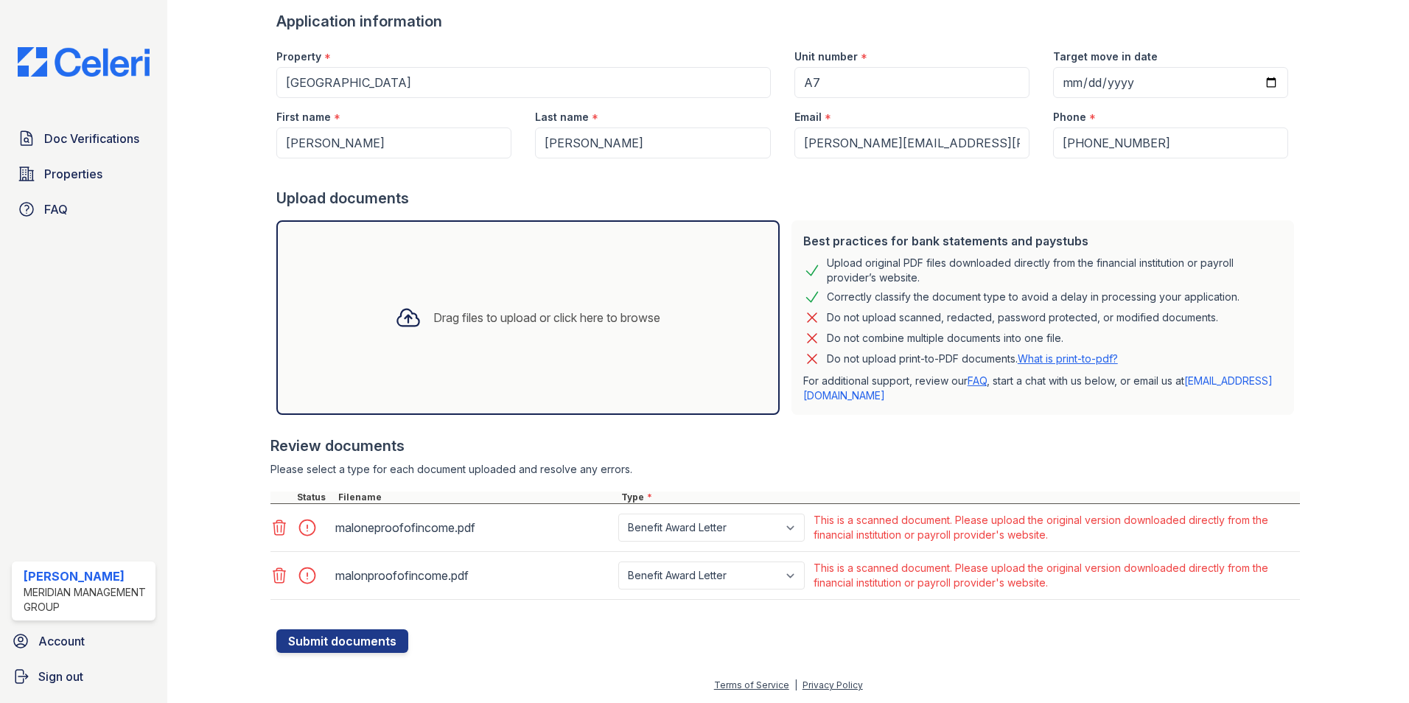
drag, startPoint x: 487, startPoint y: 626, endPoint x: 465, endPoint y: 601, distance: 32.9
click at [469, 626] on div at bounding box center [787, 621] width 1023 height 15
drag, startPoint x: 656, startPoint y: 583, endPoint x: 696, endPoint y: 320, distance: 265.9
click at [659, 579] on select "Paystub Bank Statement Offer Letter Tax Documents Benefit Award Letter Investme…" at bounding box center [711, 575] width 186 height 28
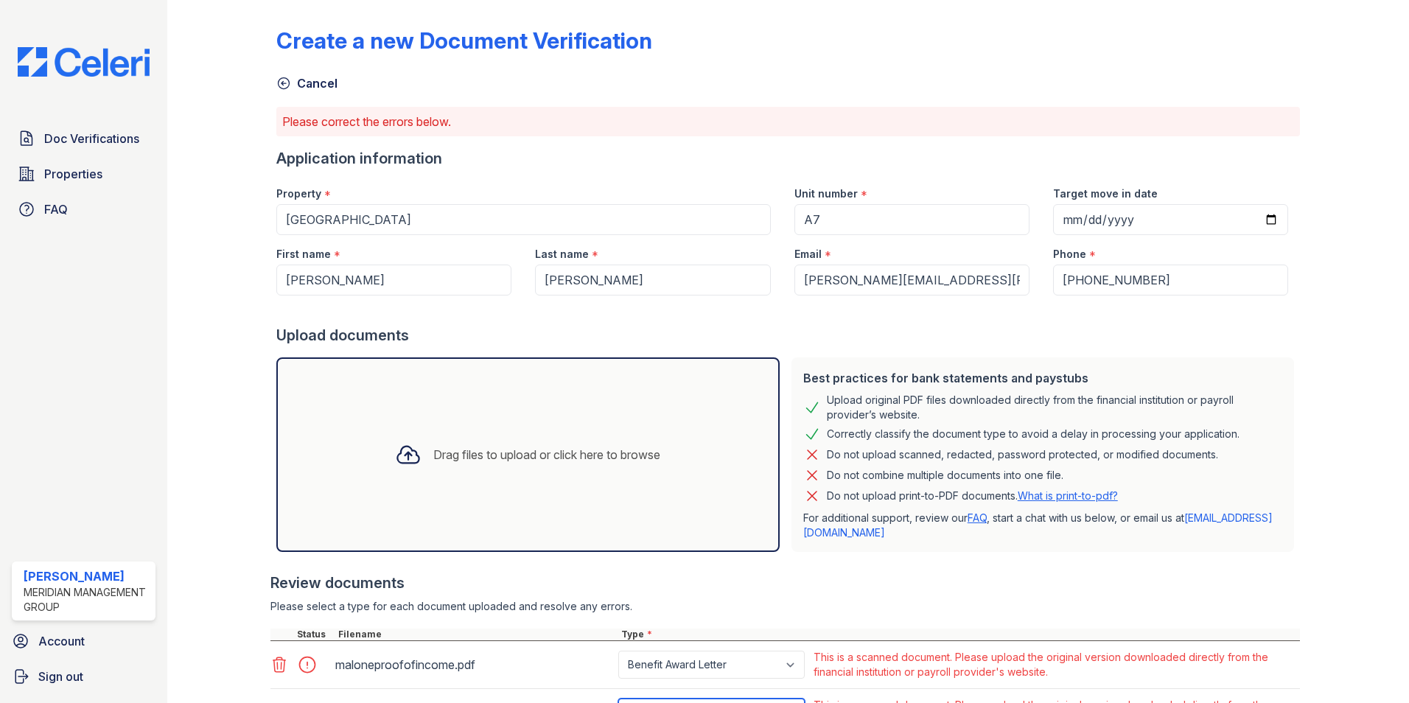
scroll to position [0, 0]
